Goal: Task Accomplishment & Management: Use online tool/utility

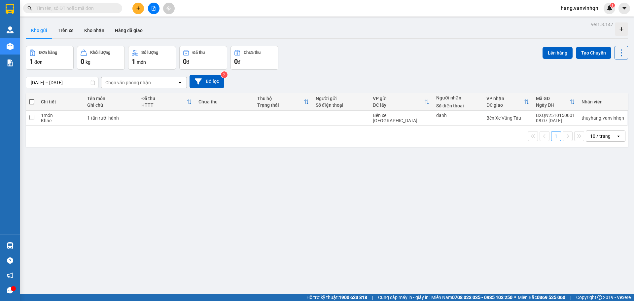
click at [138, 3] on button at bounding box center [138, 9] width 12 height 12
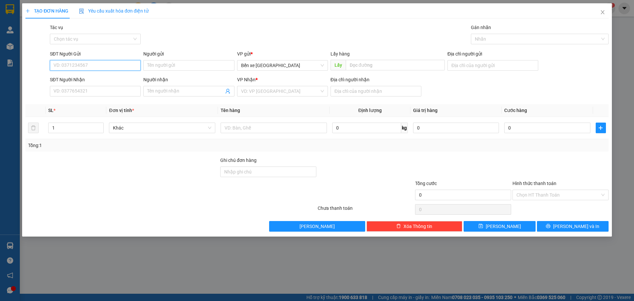
click at [97, 70] on input "SĐT Người Gửi" at bounding box center [95, 65] width 91 height 11
drag, startPoint x: 288, startPoint y: 65, endPoint x: 280, endPoint y: 75, distance: 12.3
click at [289, 66] on span "Bến xe [GEOGRAPHIC_DATA]" at bounding box center [282, 65] width 83 height 10
type input "0987560024"
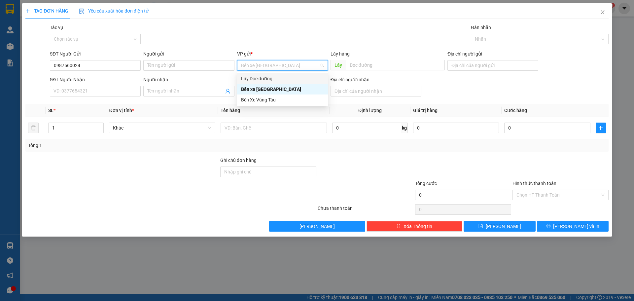
drag, startPoint x: 275, startPoint y: 79, endPoint x: 282, endPoint y: 79, distance: 6.9
click at [277, 79] on div "Lấy Dọc đường" at bounding box center [282, 78] width 83 height 7
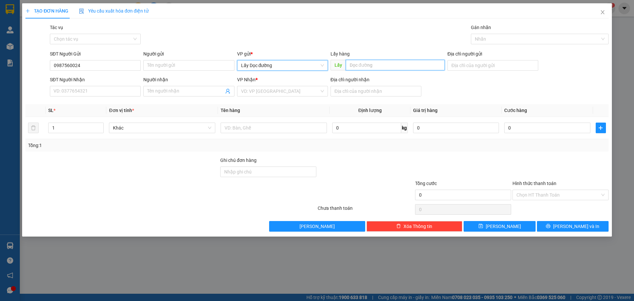
click at [365, 66] on input "text" at bounding box center [395, 65] width 99 height 11
type input "cầu dợi"
click at [286, 94] on input "search" at bounding box center [280, 91] width 78 height 10
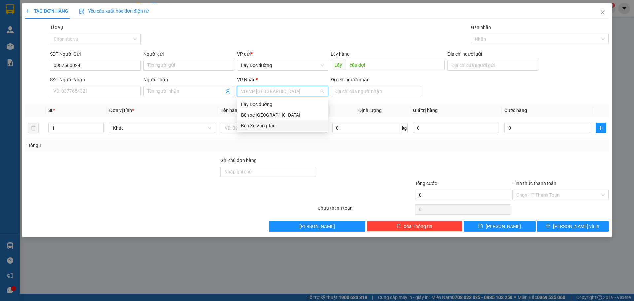
drag, startPoint x: 259, startPoint y: 127, endPoint x: 341, endPoint y: 109, distance: 84.1
click at [260, 127] on div "Bến Xe Vũng Tàu" at bounding box center [282, 125] width 83 height 7
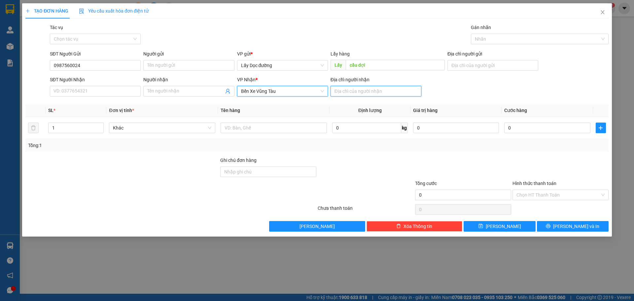
click at [363, 92] on input "Địa chỉ người nhận" at bounding box center [375, 91] width 91 height 11
type input "láng dài"
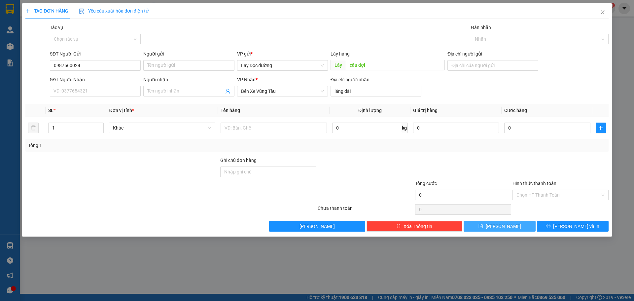
click at [523, 227] on button "[PERSON_NAME]" at bounding box center [499, 226] width 72 height 11
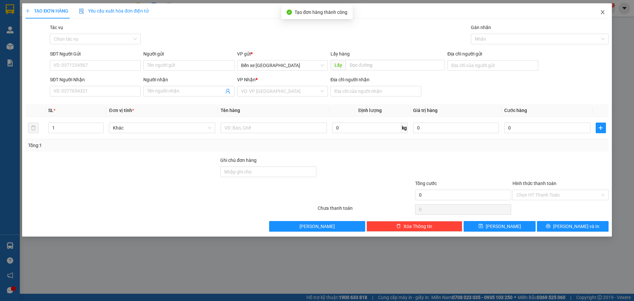
click at [605, 14] on icon "close" at bounding box center [602, 12] width 5 height 5
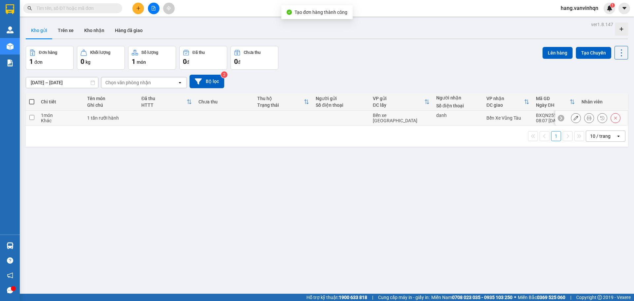
click at [463, 117] on div "danh" at bounding box center [458, 115] width 44 height 5
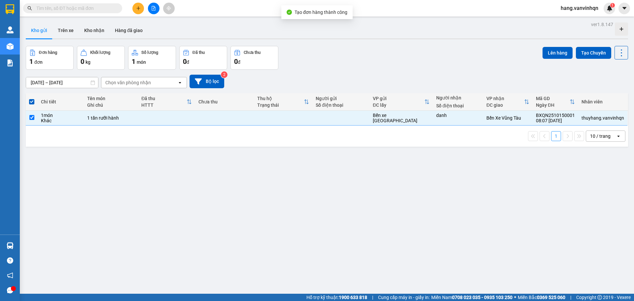
click at [288, 193] on div "ver 1.8.147 Kho gửi Trên xe Kho nhận Hàng đã giao Đơn hàng 1 đơn Khối lượng 0 k…" at bounding box center [326, 170] width 607 height 301
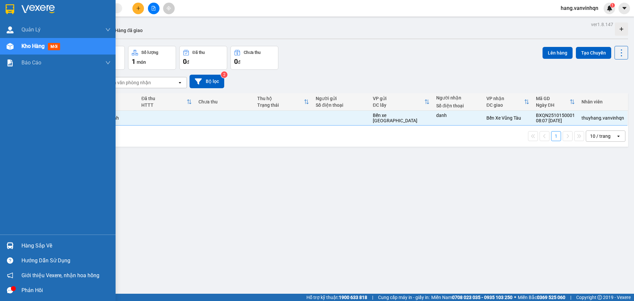
drag, startPoint x: 19, startPoint y: 43, endPoint x: 57, endPoint y: 43, distance: 38.0
click at [20, 43] on div "Kho hàng mới" at bounding box center [58, 46] width 116 height 17
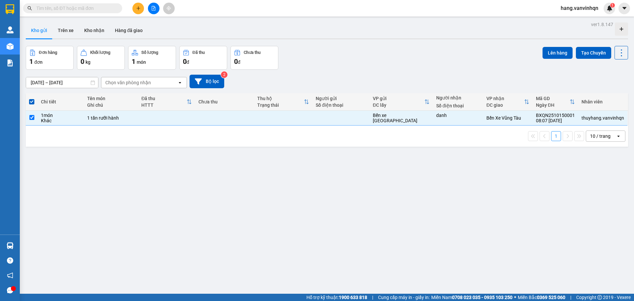
click at [145, 84] on div "Chọn văn phòng nhận" at bounding box center [128, 82] width 46 height 7
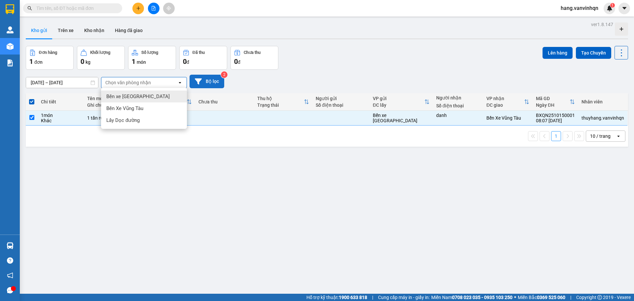
click at [199, 81] on icon at bounding box center [198, 81] width 7 height 6
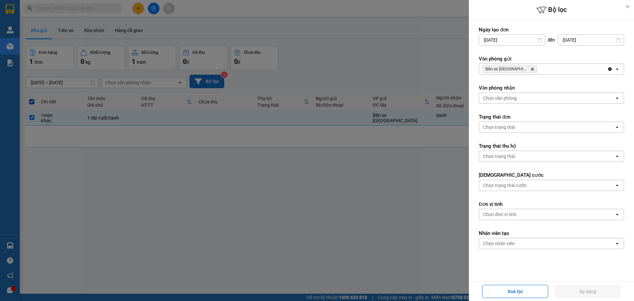
drag, startPoint x: 558, startPoint y: 69, endPoint x: 556, endPoint y: 73, distance: 4.6
click at [558, 70] on div "Bến xe [GEOGRAPHIC_DATA] Delete" at bounding box center [543, 69] width 128 height 11
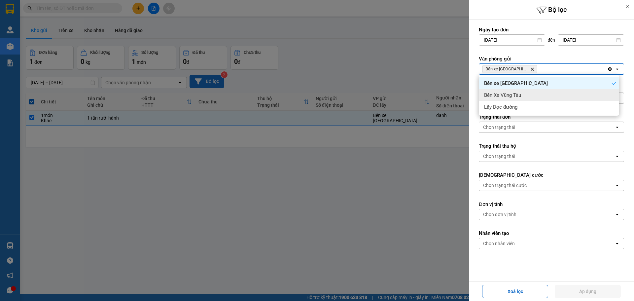
drag, startPoint x: 546, startPoint y: 98, endPoint x: 572, endPoint y: 84, distance: 29.1
click at [550, 96] on div "Bến Xe Vũng Tàu" at bounding box center [549, 95] width 140 height 12
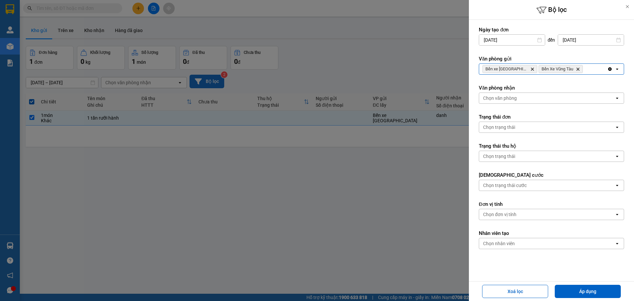
click at [588, 66] on div "Bến xe Quảng Ngãi Delete Bến Xe Vũng Tàu Delete" at bounding box center [543, 69] width 128 height 11
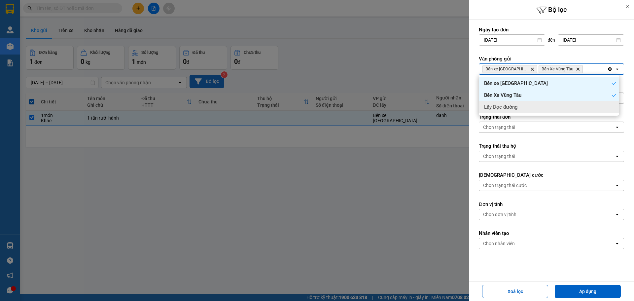
drag, startPoint x: 566, startPoint y: 109, endPoint x: 569, endPoint y: 118, distance: 9.9
click at [567, 113] on ul "Bến xe Quảng Ngãi Bến Xe Vũng Tàu Lấy Dọc đường" at bounding box center [549, 95] width 140 height 41
click at [560, 108] on div "Lấy Dọc đường" at bounding box center [549, 107] width 140 height 12
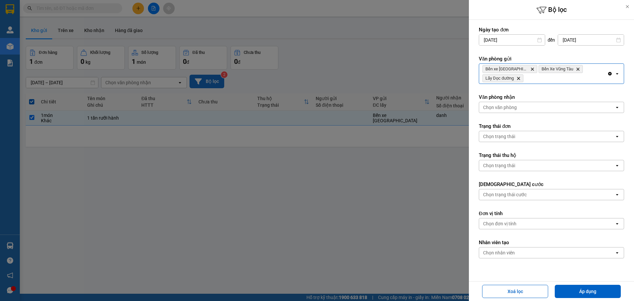
drag, startPoint x: 553, startPoint y: 111, endPoint x: 546, endPoint y: 125, distance: 15.9
click at [553, 113] on form "Ngày tạo đơn [DATE] Press the down arrow key to interact with the calendar and …" at bounding box center [551, 161] width 145 height 271
click at [534, 110] on div "Chọn văn phòng" at bounding box center [546, 107] width 135 height 11
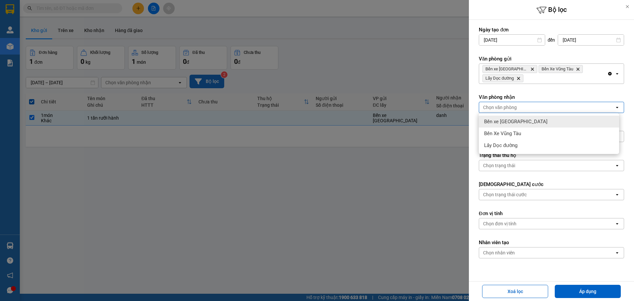
click at [534, 122] on div "Bến xe [GEOGRAPHIC_DATA]" at bounding box center [549, 122] width 140 height 12
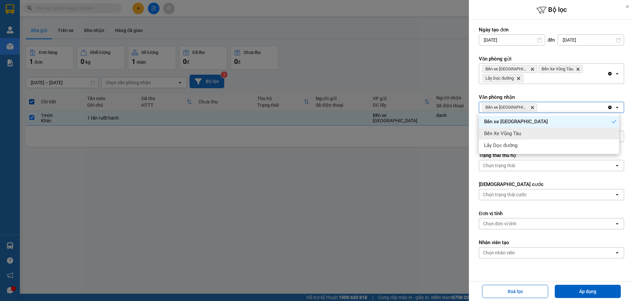
click at [535, 132] on div "Bến Xe Vũng Tàu" at bounding box center [549, 133] width 140 height 12
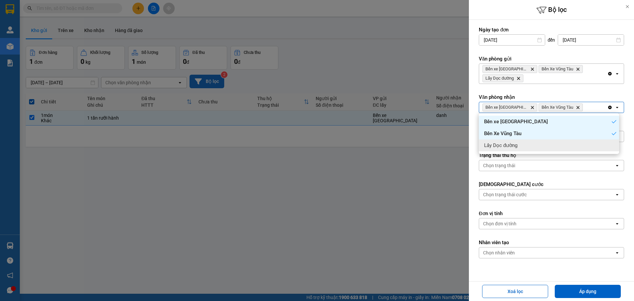
click at [539, 144] on div "Lấy Dọc đường" at bounding box center [549, 145] width 140 height 12
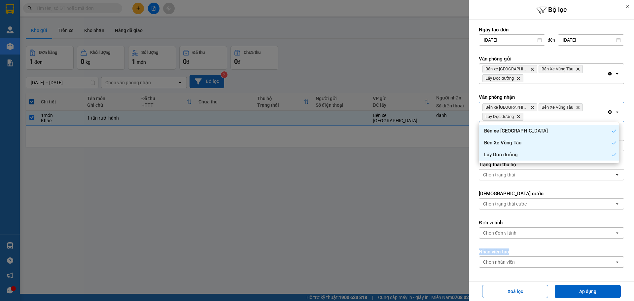
drag, startPoint x: 592, startPoint y: 257, endPoint x: 591, endPoint y: 263, distance: 6.2
click at [591, 262] on form "Ngày tạo đơn [DATE] Press the down arrow key to interact with the calendar and …" at bounding box center [551, 166] width 145 height 281
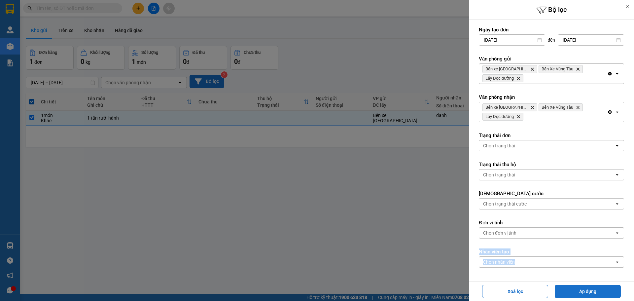
click at [594, 294] on button "Áp dụng" at bounding box center [588, 291] width 66 height 13
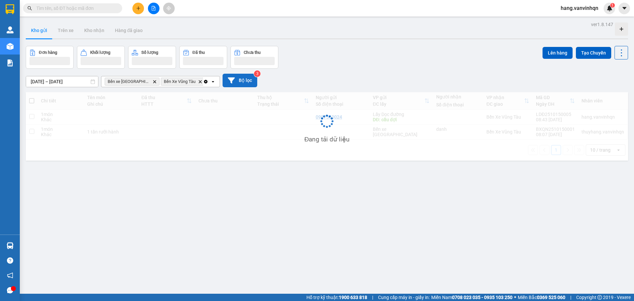
click at [308, 220] on div "ver 1.8.147 Kho gửi Trên xe Kho nhận Hàng đã giao Đơn hàng Khối lượng Số lượng …" at bounding box center [326, 170] width 607 height 301
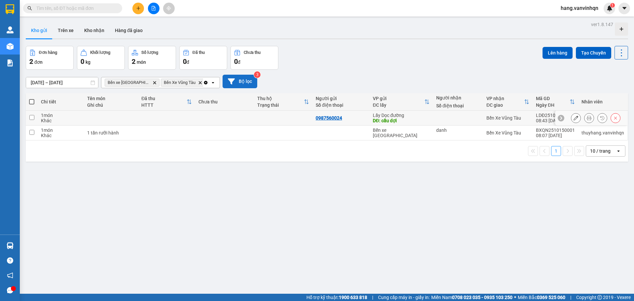
click at [361, 117] on div "0987560024" at bounding box center [341, 117] width 51 height 5
checkbox input "true"
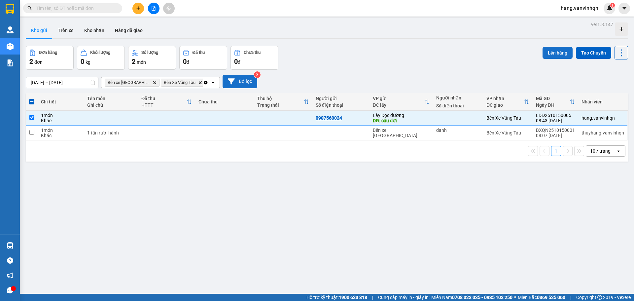
click at [556, 49] on button "Lên hàng" at bounding box center [557, 53] width 30 height 12
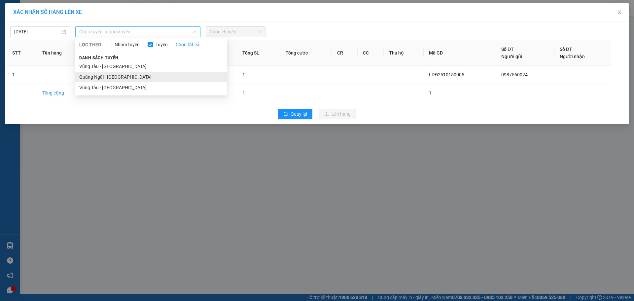
drag, startPoint x: 127, startPoint y: 34, endPoint x: 112, endPoint y: 76, distance: 44.6
click at [126, 36] on span "Chọn tuyến - nhóm tuyến" at bounding box center [137, 32] width 117 height 10
click at [107, 80] on li "Quảng Ngãi - [GEOGRAPHIC_DATA]" at bounding box center [151, 77] width 152 height 11
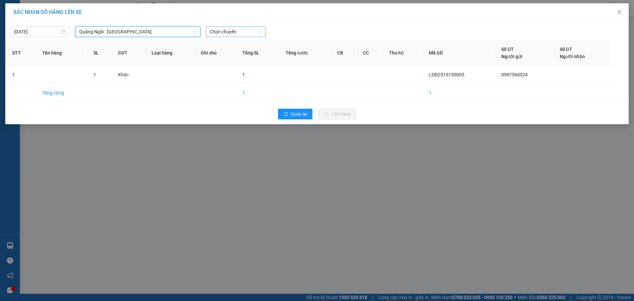
click at [240, 40] on body "Kết quả tìm kiếm ( 0 ) Bộ lọc No Data hang.vanvinhqn 1 Quản [PERSON_NAME] lý kh…" at bounding box center [317, 150] width 634 height 301
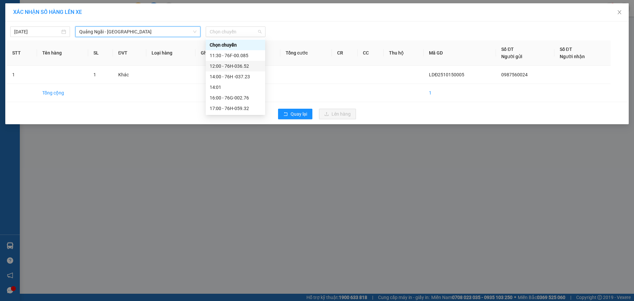
click at [237, 67] on div "12:00 - 76H-036.52" at bounding box center [235, 65] width 51 height 7
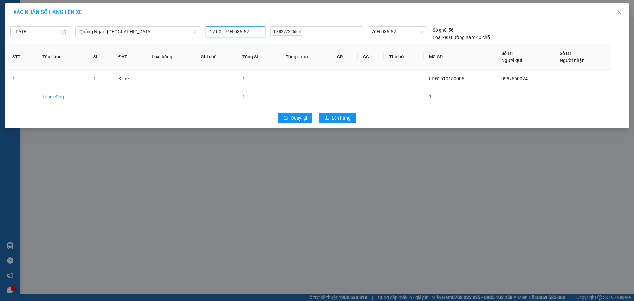
click at [251, 33] on span "12:00 - 76H-036.52" at bounding box center [236, 32] width 52 height 10
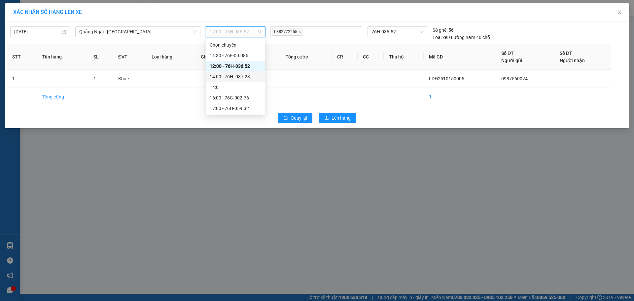
click at [245, 74] on div "14:00 - 76H -037.23" at bounding box center [235, 76] width 51 height 7
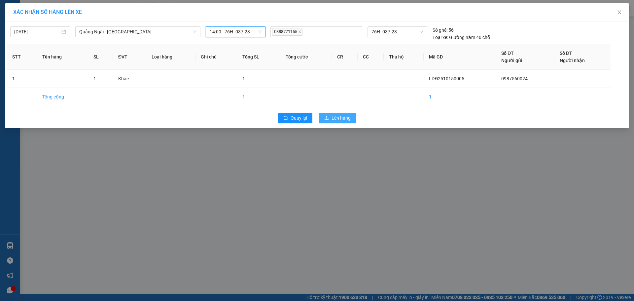
click at [351, 117] on button "Lên hàng" at bounding box center [337, 118] width 37 height 11
